Goal: Obtain resource: Download file/media

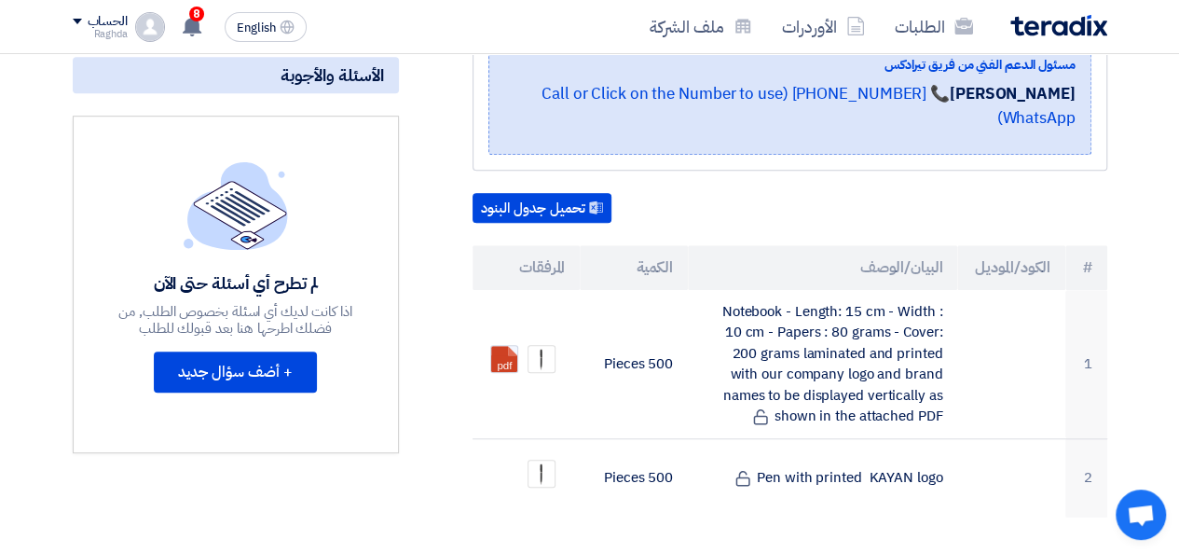
scroll to position [457, 0]
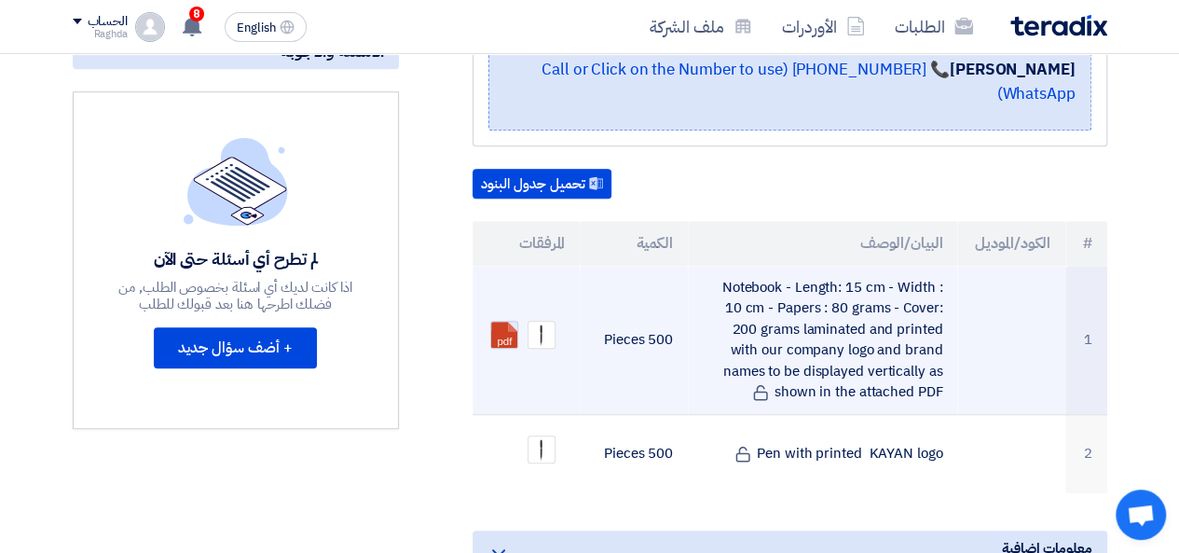
click at [509, 321] on link at bounding box center [565, 377] width 149 height 112
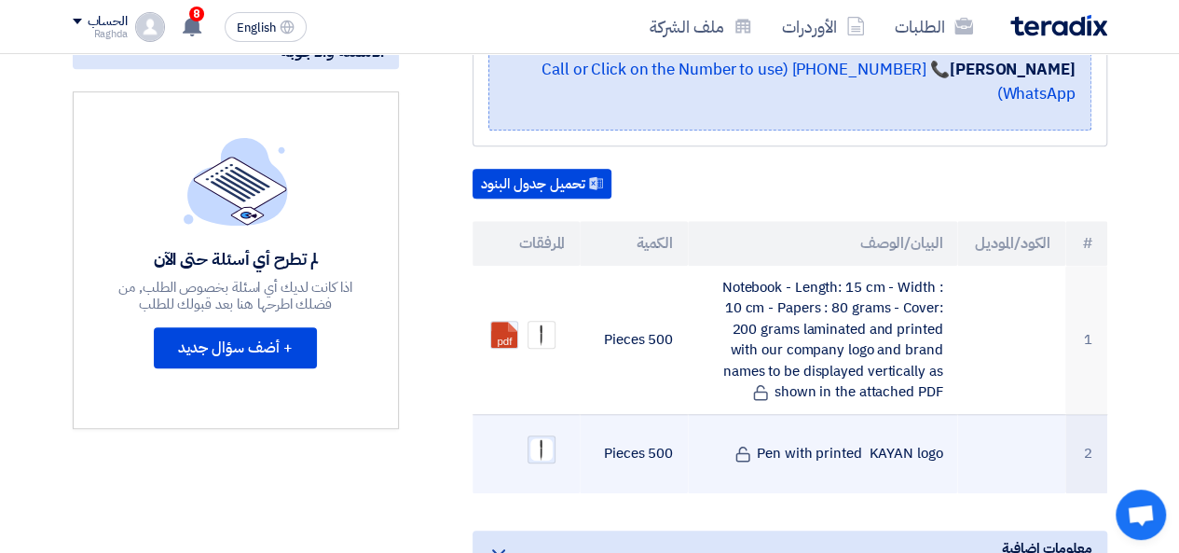
click at [547, 436] on img at bounding box center [541, 449] width 26 height 26
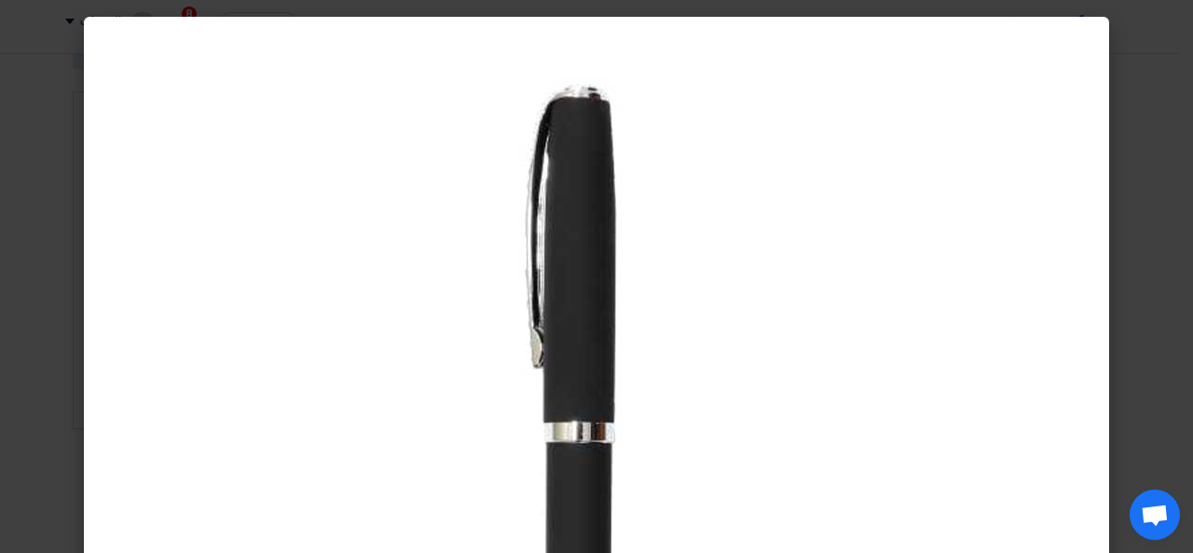
click at [1172, 215] on modal-container at bounding box center [596, 276] width 1193 height 553
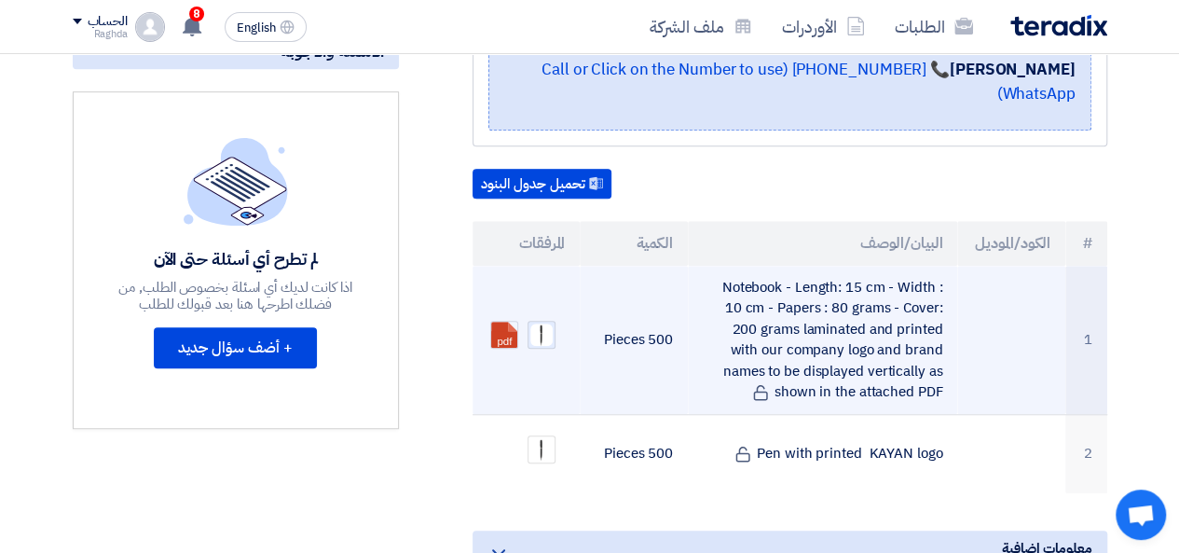
click at [530, 321] on div at bounding box center [541, 335] width 28 height 28
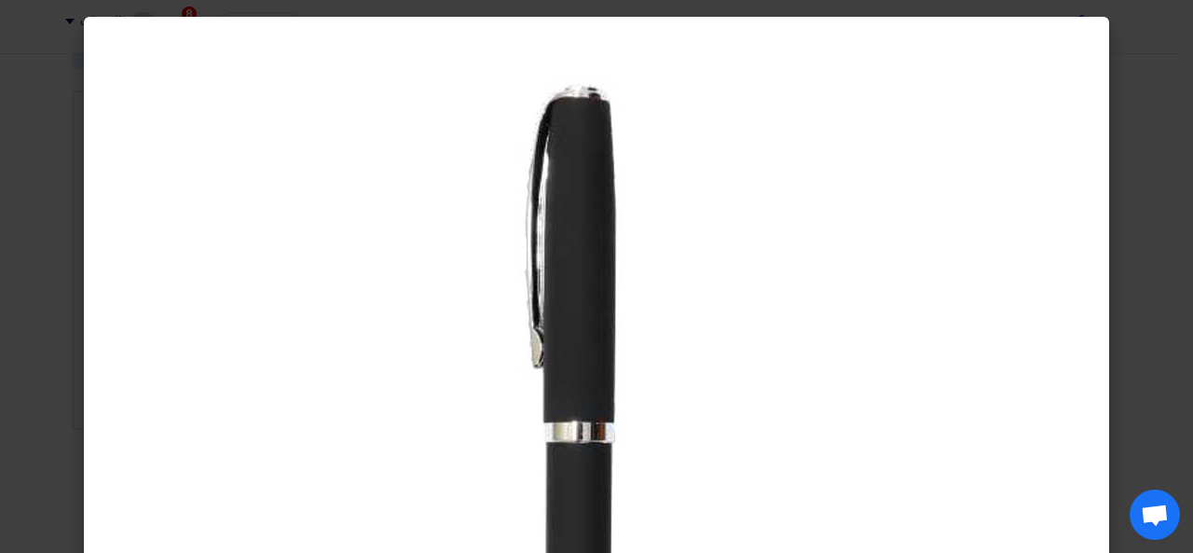
click at [1100, 190] on div at bounding box center [596, 498] width 1025 height 962
click at [633, 351] on img at bounding box center [596, 498] width 932 height 932
click at [1149, 297] on modal-container at bounding box center [596, 276] width 1193 height 553
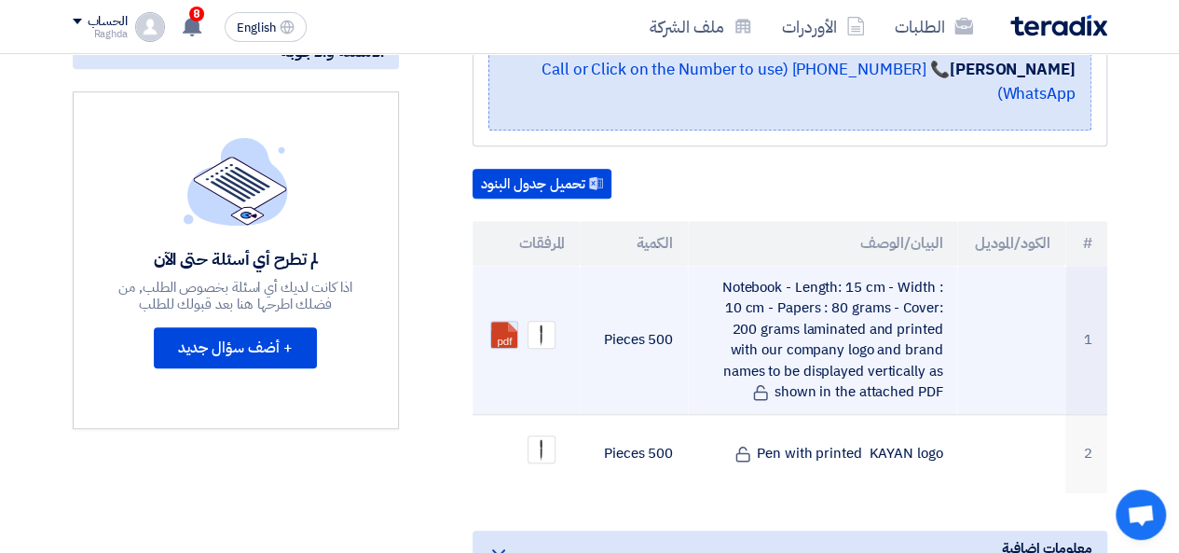
click at [492, 321] on link at bounding box center [565, 377] width 149 height 112
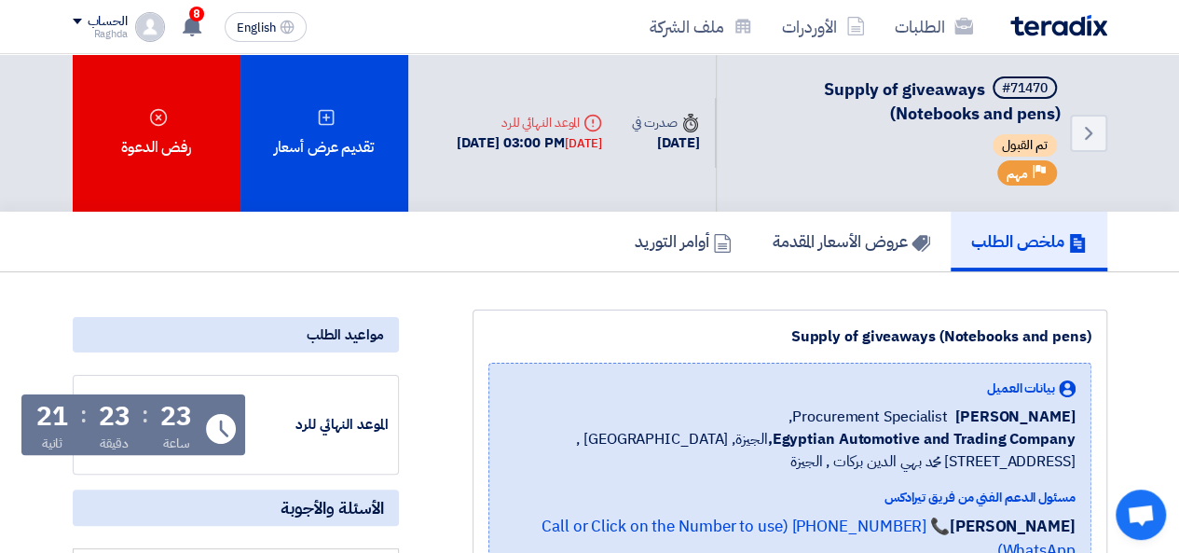
click at [1163, 53] on nav "الطلبات الأوردرات ملف الشركة English EN 8 تم نشر طلب عروض أسعار جديد - شاهد الت…" at bounding box center [589, 27] width 1179 height 54
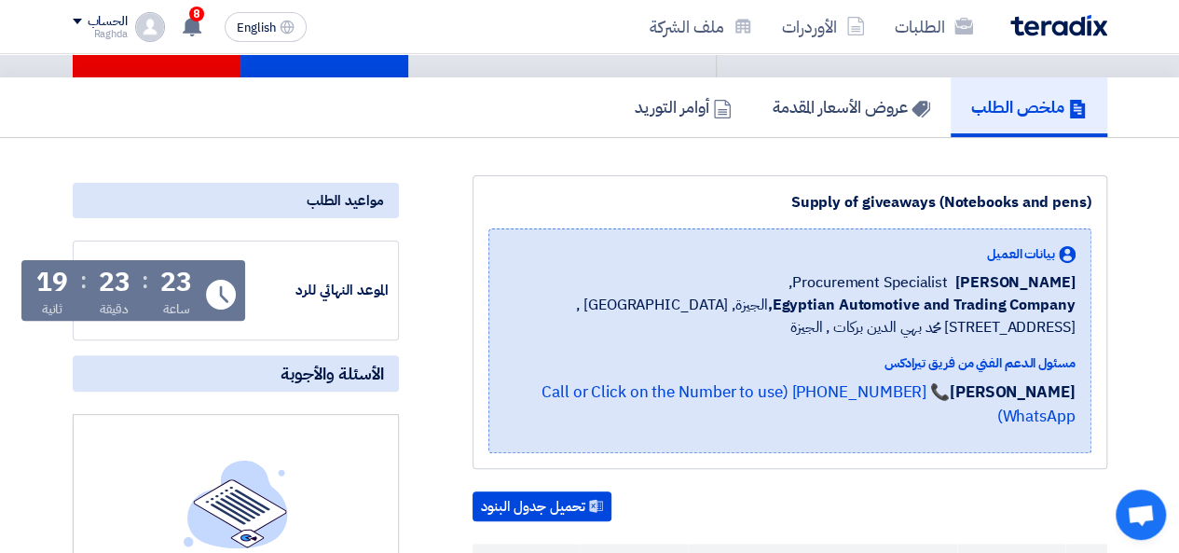
scroll to position [155, 0]
